Goal: Task Accomplishment & Management: Manage account settings

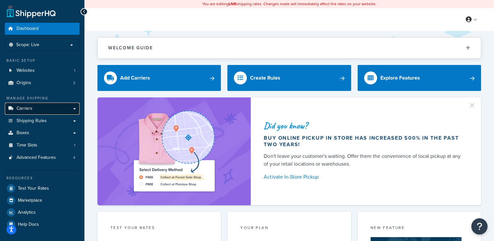
click at [34, 107] on link "Carriers" at bounding box center [42, 109] width 75 height 12
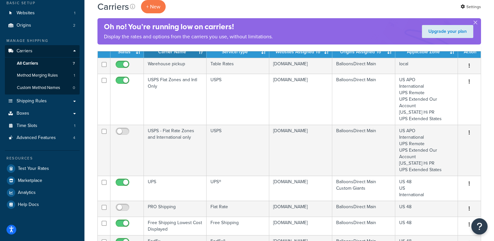
scroll to position [52, 0]
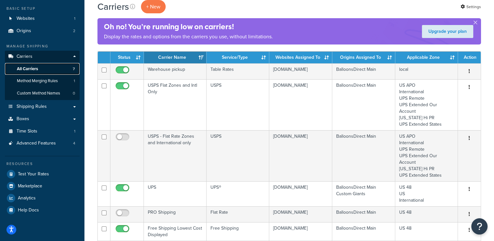
click at [32, 67] on span "All Carriers" at bounding box center [27, 69] width 21 height 6
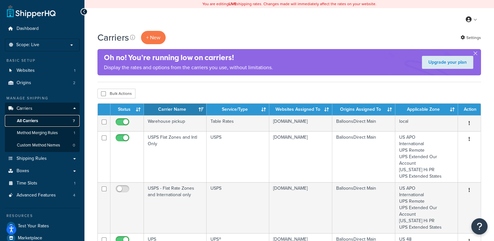
click at [51, 120] on link "All Carriers 7" at bounding box center [42, 121] width 75 height 12
click at [49, 131] on span "Method Merging Rules" at bounding box center [37, 133] width 41 height 6
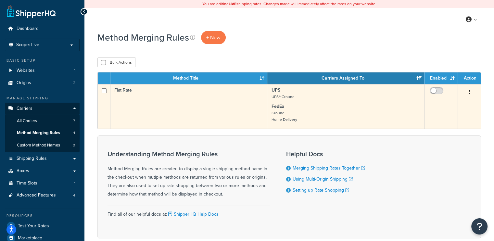
click at [468, 91] on button "button" at bounding box center [469, 92] width 9 height 10
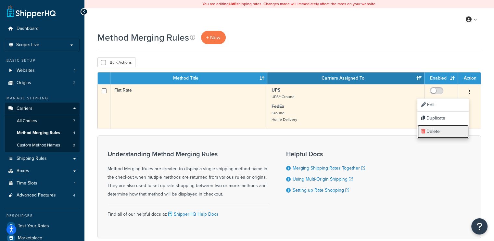
click at [432, 133] on link "Delete" at bounding box center [443, 131] width 51 height 13
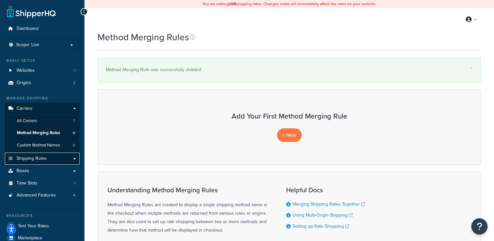
click at [39, 158] on span "Shipping Rules" at bounding box center [32, 159] width 30 height 6
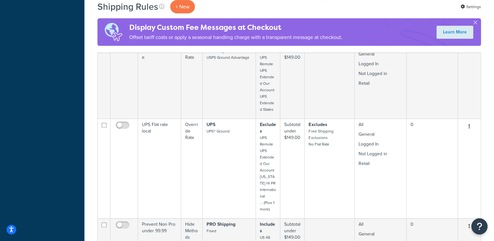
scroll to position [305, 0]
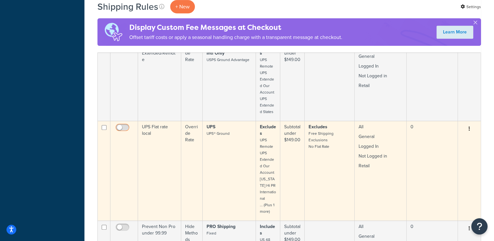
click at [126, 126] on input "checkbox" at bounding box center [123, 129] width 18 height 8
checkbox input "true"
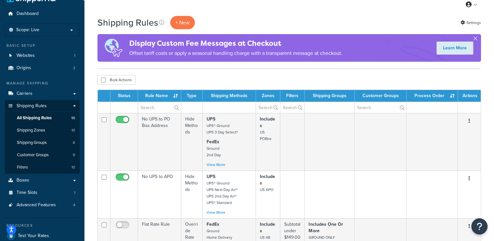
scroll to position [0, 0]
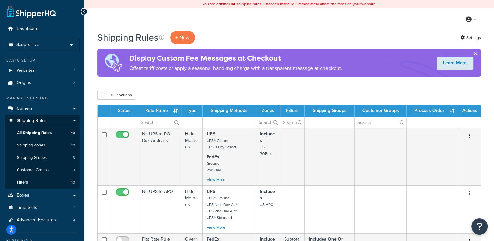
click at [475, 54] on button "button" at bounding box center [476, 55] width 2 height 2
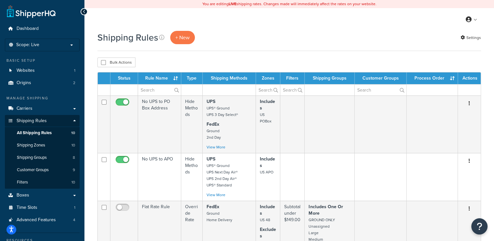
click at [286, 46] on div "Shipping Rules + New Settings" at bounding box center [290, 41] width 384 height 20
